Goal: Find specific page/section: Find specific page/section

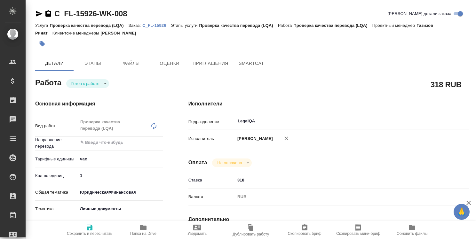
type textarea "x"
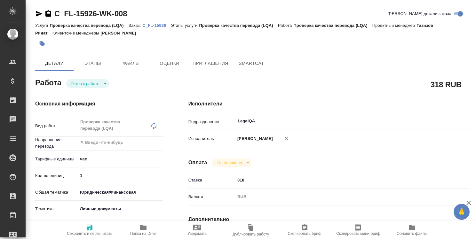
type textarea "x"
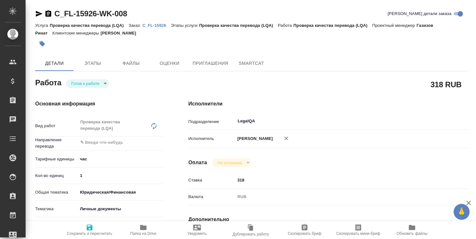
type textarea "x"
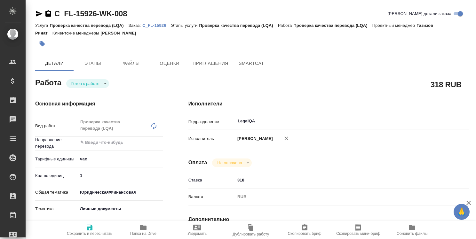
type textarea "x"
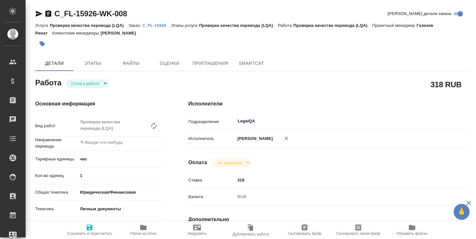
type textarea "x"
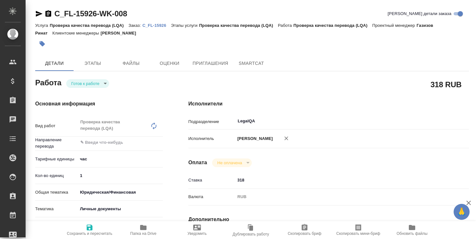
click at [159, 27] on p "C_FL-15926" at bounding box center [156, 25] width 28 height 5
type textarea "x"
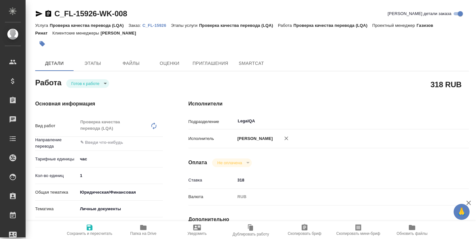
type textarea "x"
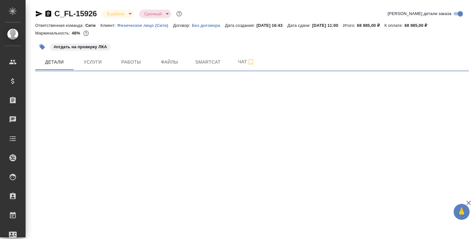
select select "RU"
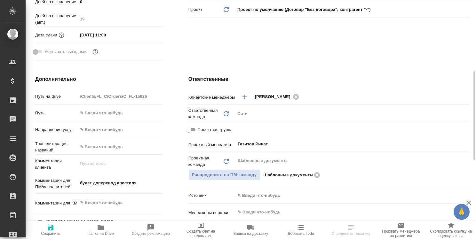
type textarea "x"
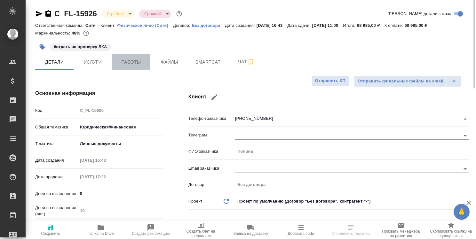
click at [133, 62] on span "Работы" at bounding box center [131, 62] width 31 height 8
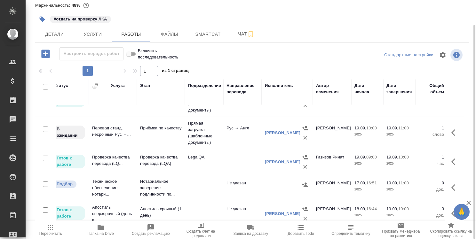
scroll to position [32, 44]
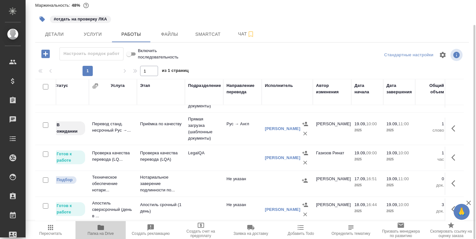
click at [101, 230] on icon "button" at bounding box center [101, 227] width 6 height 5
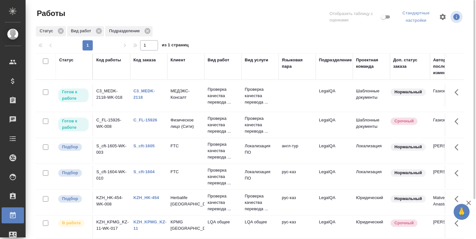
click at [290, 26] on div "Статус Вид работ Подразделение" at bounding box center [249, 32] width 429 height 12
